Goal: Information Seeking & Learning: Check status

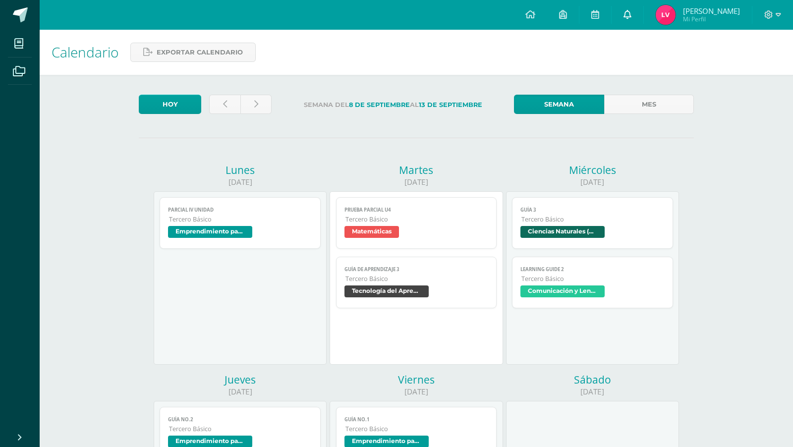
click at [631, 14] on icon at bounding box center [628, 14] width 8 height 9
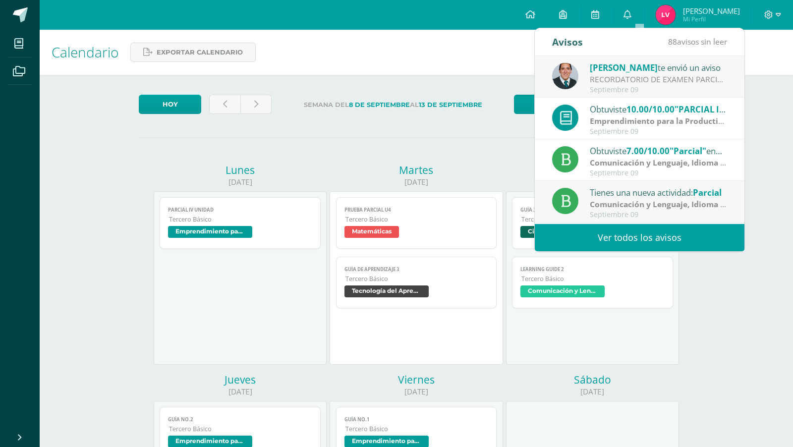
click at [640, 239] on link "Ver todos los avisos" at bounding box center [640, 237] width 210 height 27
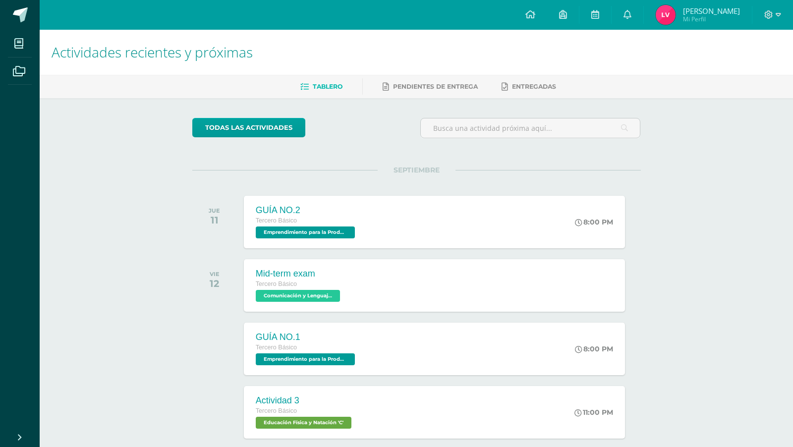
click at [676, 15] on img at bounding box center [666, 15] width 20 height 20
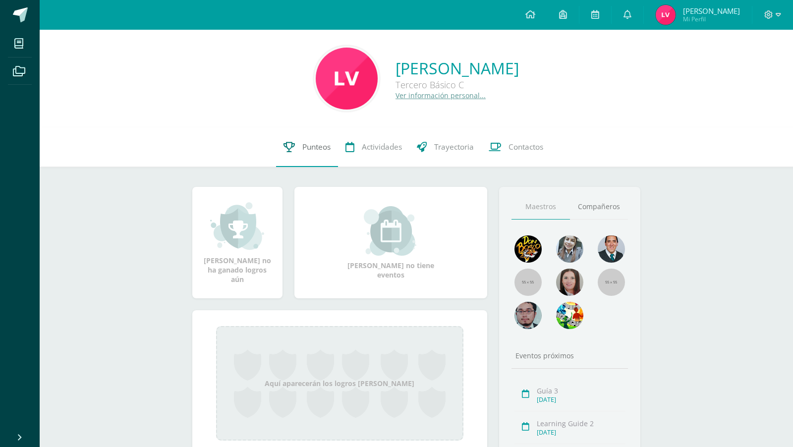
click at [321, 143] on span "Punteos" at bounding box center [316, 147] width 28 height 10
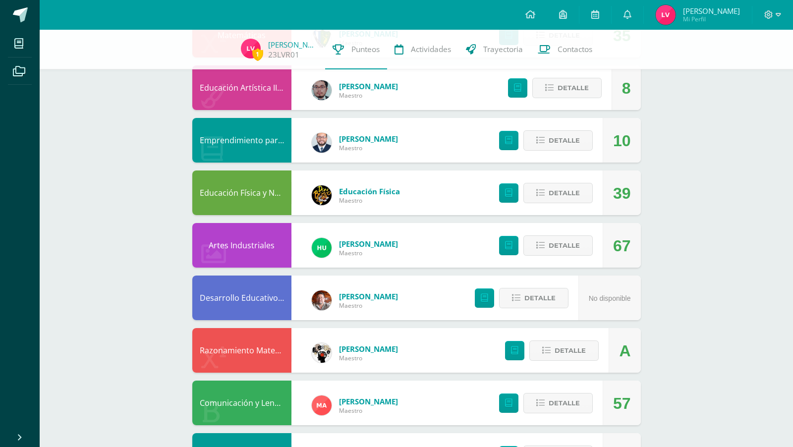
scroll to position [135, 0]
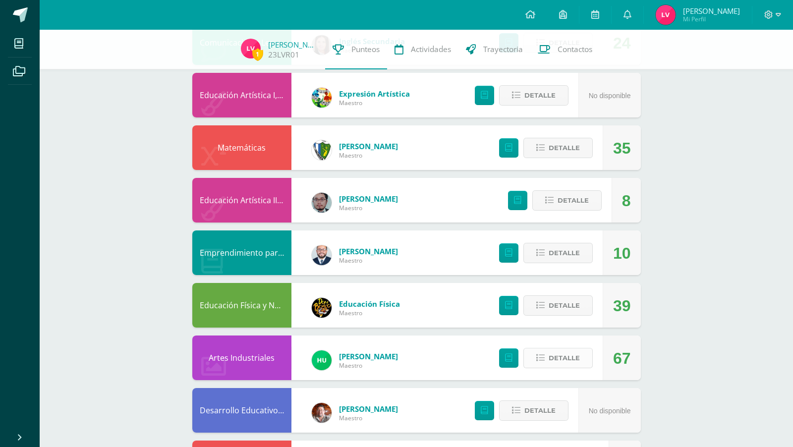
click at [576, 356] on span "Detalle" at bounding box center [564, 358] width 31 height 18
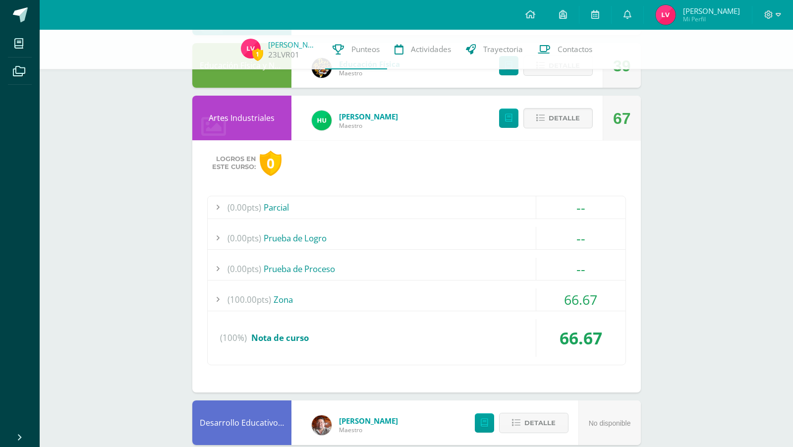
scroll to position [400, 0]
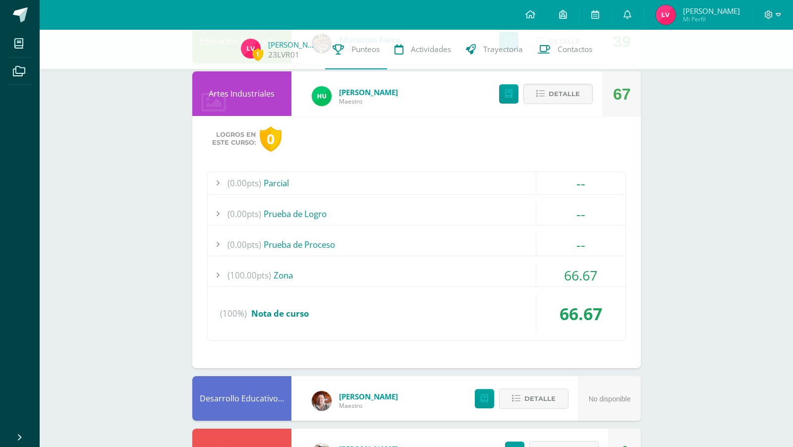
click at [366, 276] on div "(100.00pts) Zona" at bounding box center [417, 275] width 418 height 22
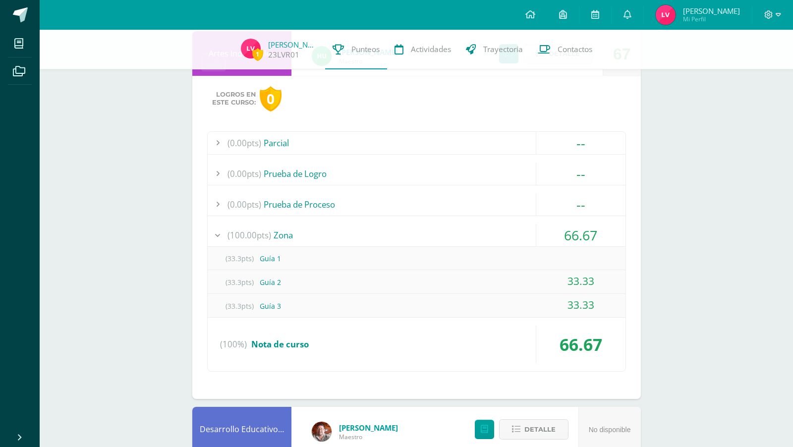
scroll to position [446, 0]
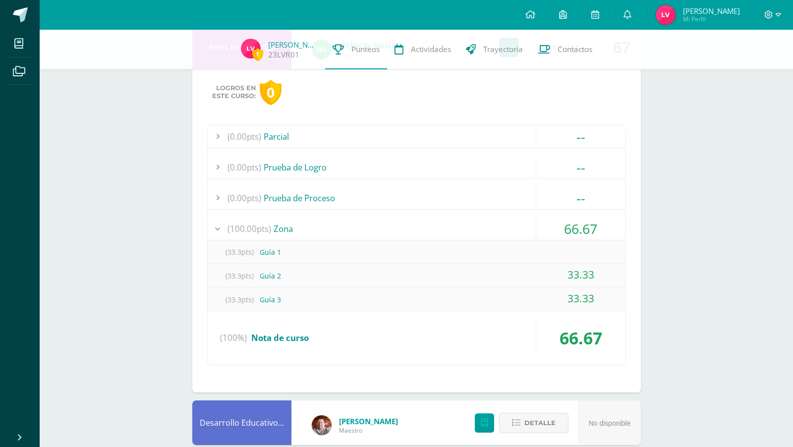
click at [318, 222] on div "(100.00pts) Zona" at bounding box center [417, 229] width 418 height 22
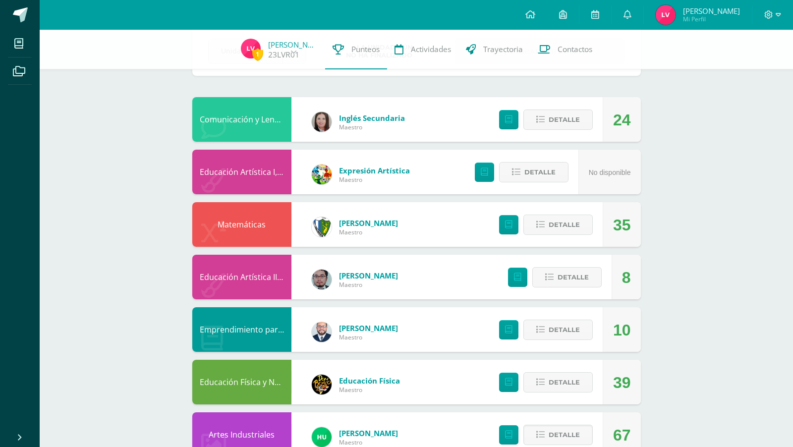
scroll to position [96, 0]
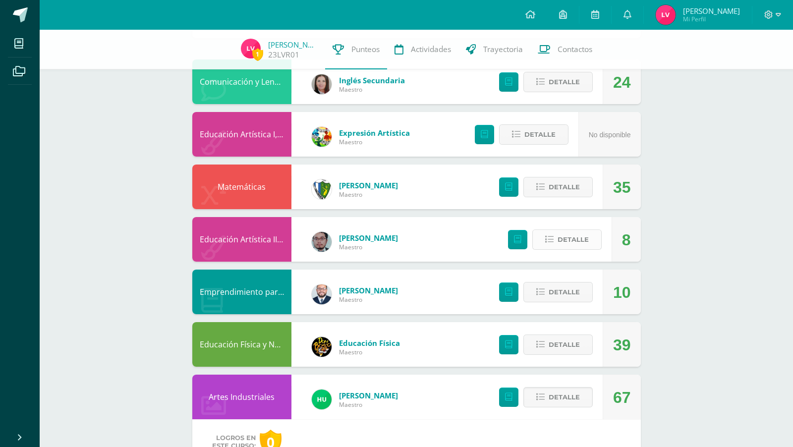
click at [581, 232] on span "Detalle" at bounding box center [573, 239] width 31 height 18
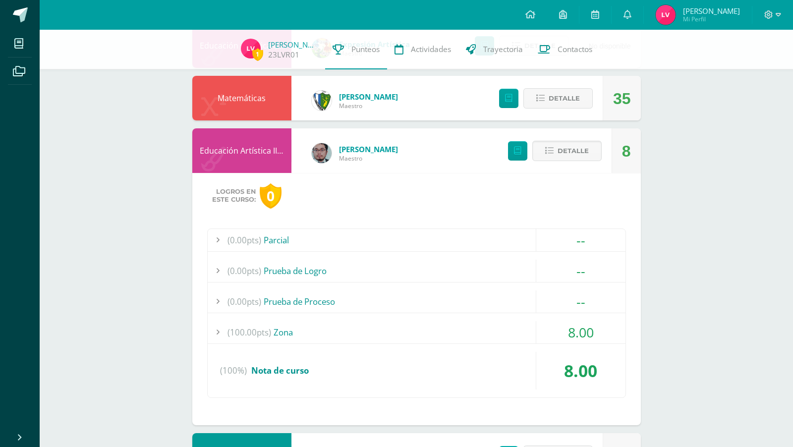
scroll to position [369, 0]
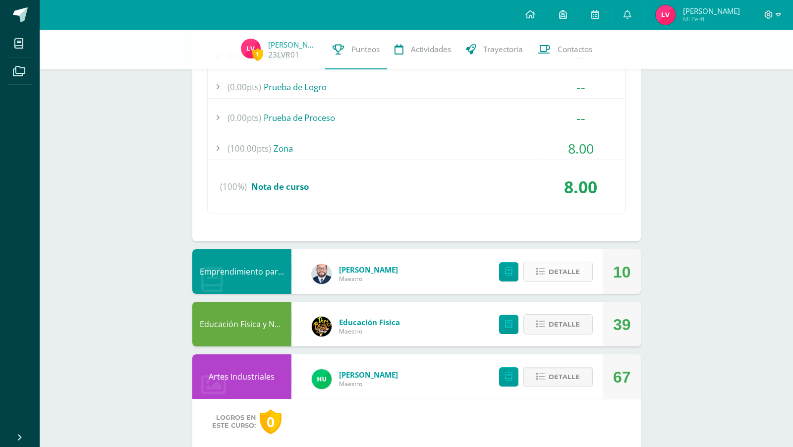
click at [559, 271] on span "Detalle" at bounding box center [564, 272] width 31 height 18
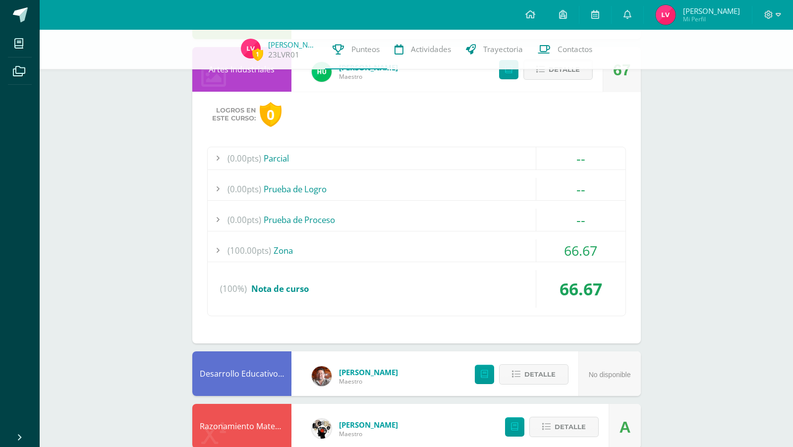
scroll to position [1089, 0]
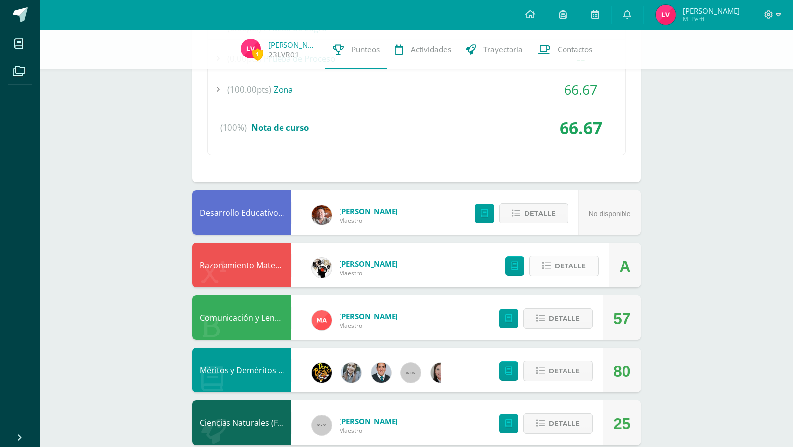
click at [536, 266] on button "Detalle" at bounding box center [563, 266] width 69 height 20
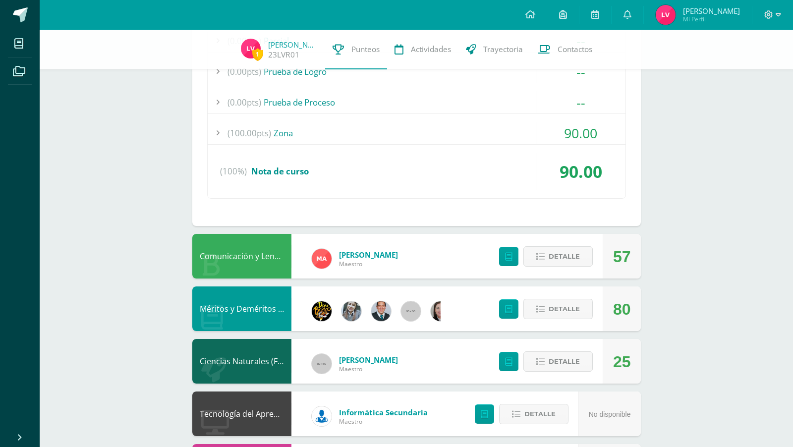
scroll to position [1421, 0]
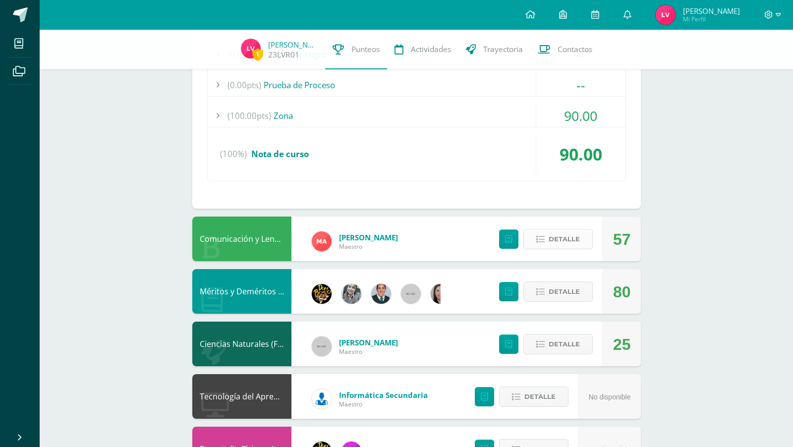
click at [546, 231] on button "Detalle" at bounding box center [557, 239] width 69 height 20
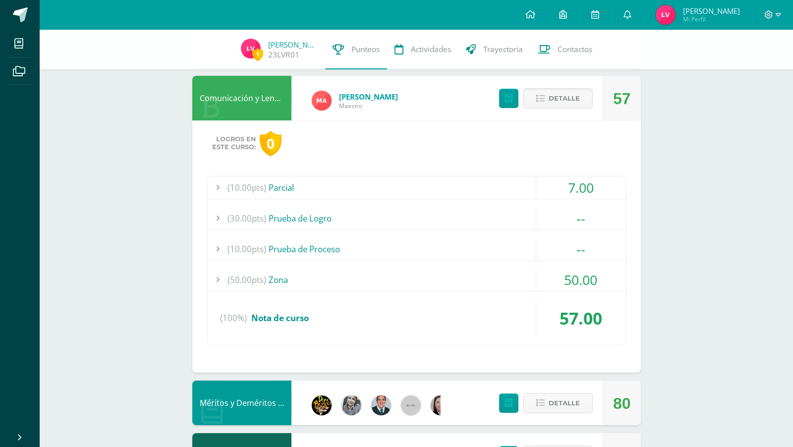
scroll to position [1564, 0]
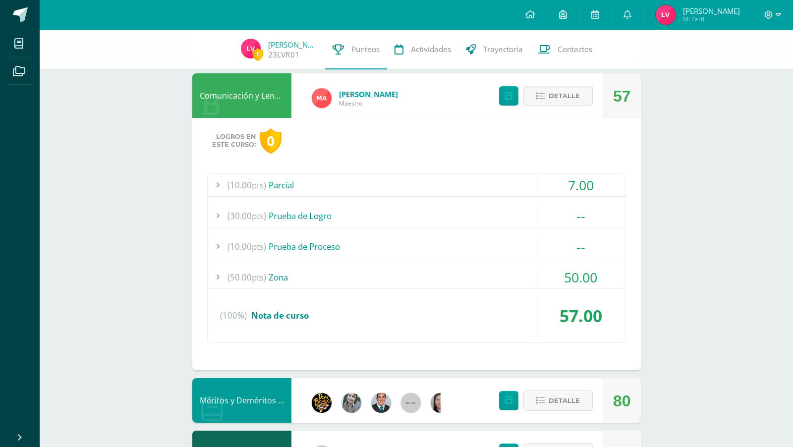
click at [484, 272] on div "(50.00pts) Zona" at bounding box center [417, 277] width 418 height 22
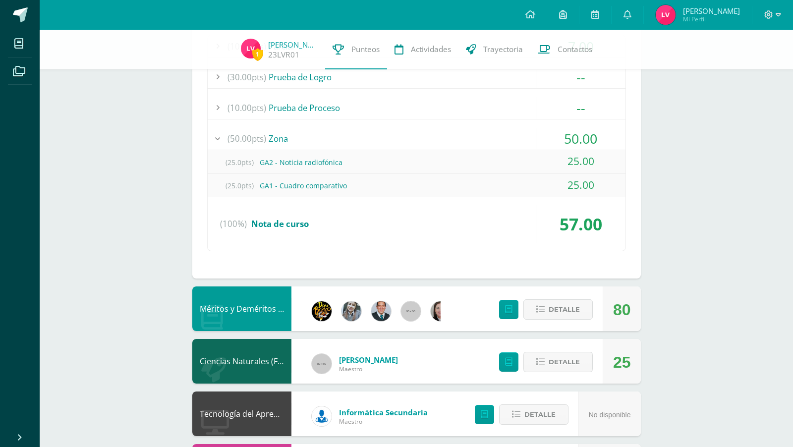
scroll to position [1808, 0]
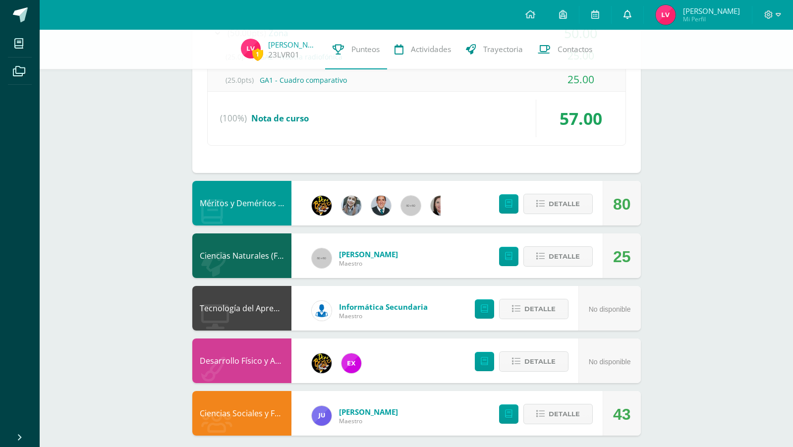
click at [640, 22] on link at bounding box center [628, 15] width 32 height 30
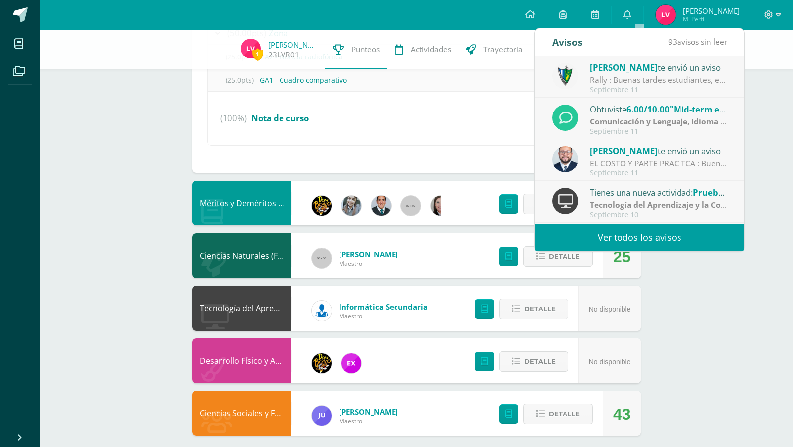
click at [629, 238] on link "Ver todos los avisos" at bounding box center [640, 237] width 210 height 27
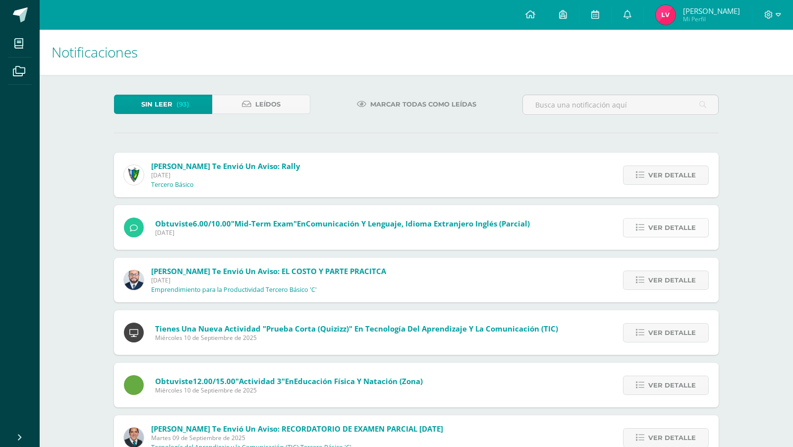
click at [663, 225] on span "Ver detalle" at bounding box center [672, 228] width 48 height 18
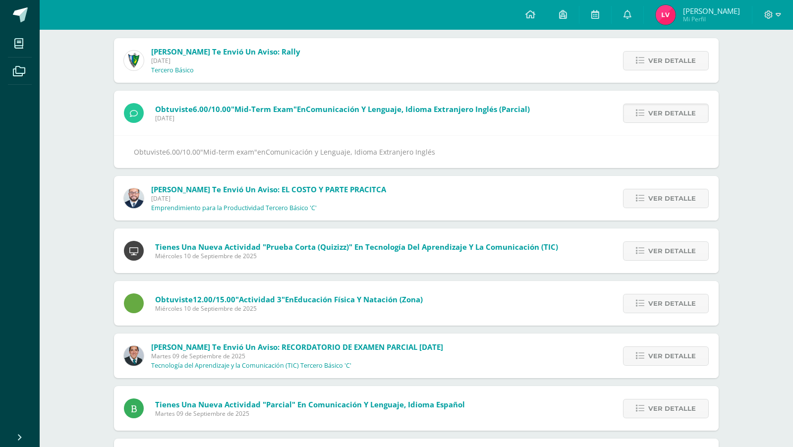
scroll to position [113, 0]
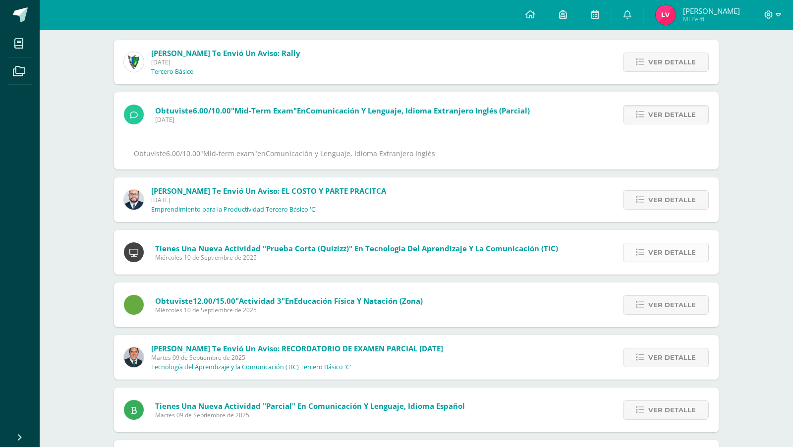
click at [651, 260] on span "Ver detalle" at bounding box center [672, 252] width 48 height 18
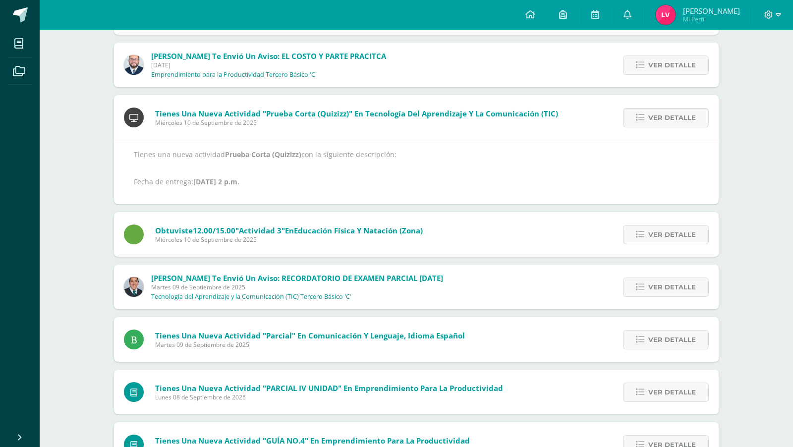
scroll to position [0, 0]
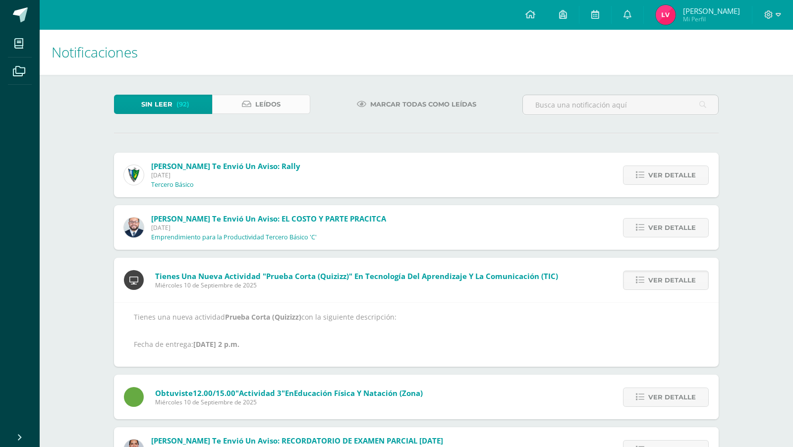
click at [285, 99] on link "Leídos" at bounding box center [261, 104] width 98 height 19
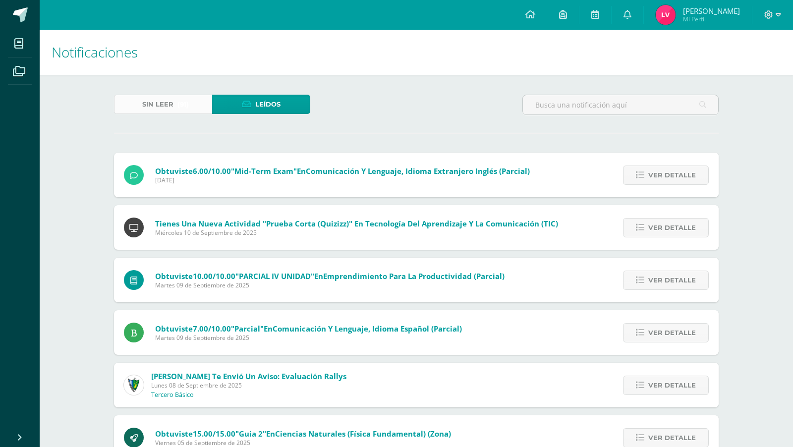
click at [192, 105] on link "Sin leer (91)" at bounding box center [163, 104] width 98 height 19
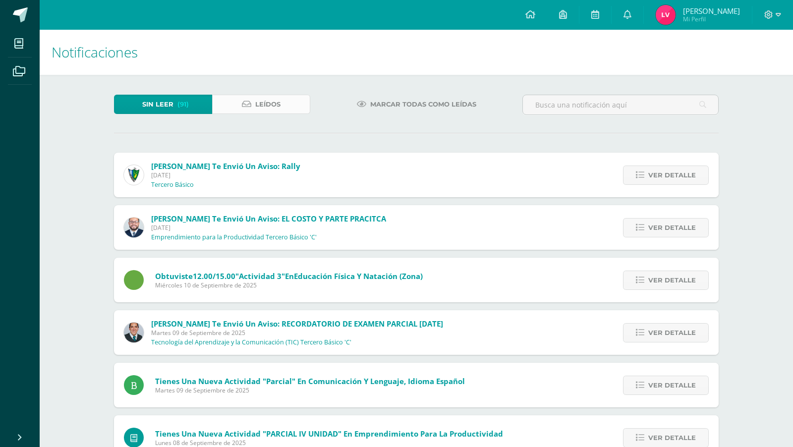
click at [267, 100] on span "Leídos" at bounding box center [267, 104] width 25 height 18
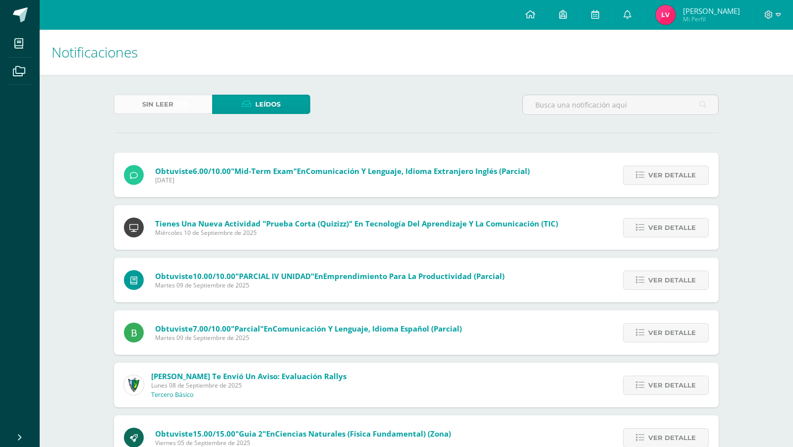
click at [187, 107] on span "(91)" at bounding box center [182, 104] width 11 height 18
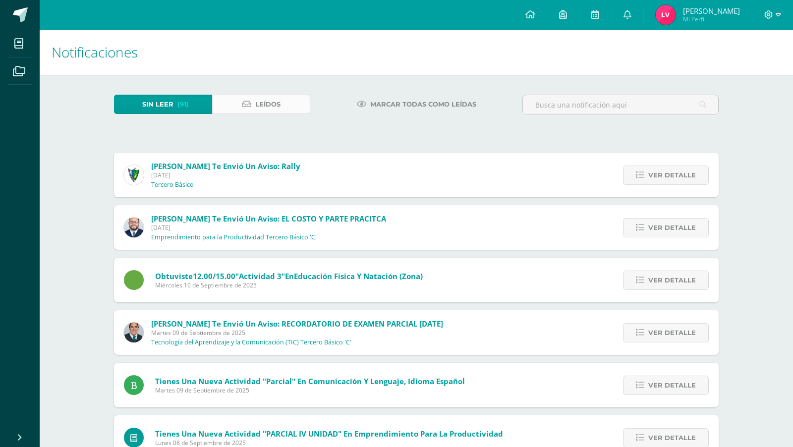
click at [249, 96] on link "Leídos" at bounding box center [261, 104] width 98 height 19
